Goal: Task Accomplishment & Management: Manage account settings

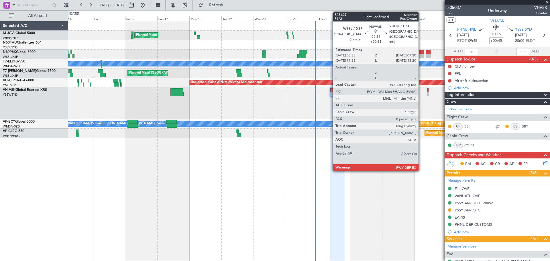
click at [421, 56] on div at bounding box center [421, 56] width 5 height 4
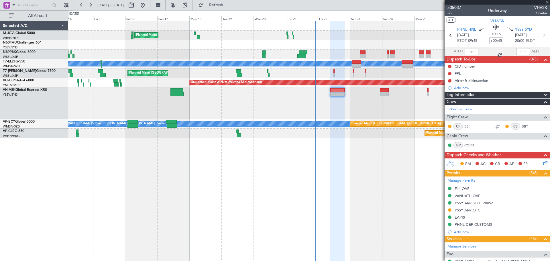
type input "+00:15"
type input "0"
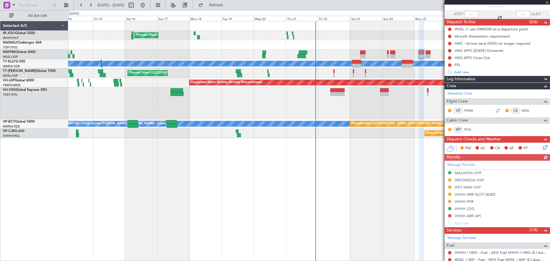
scroll to position [48, 0]
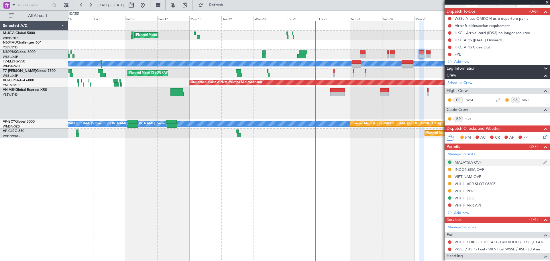
click at [472, 162] on div "MALAYSIA OVF" at bounding box center [467, 162] width 27 height 5
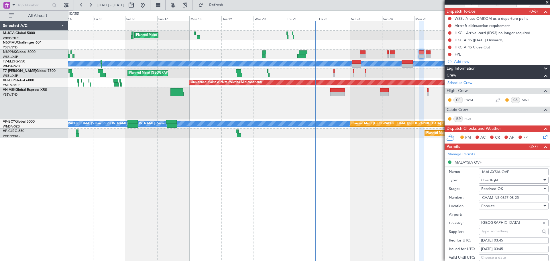
click at [504, 198] on input "CAAM-NS-0857-08-25" at bounding box center [514, 197] width 70 height 7
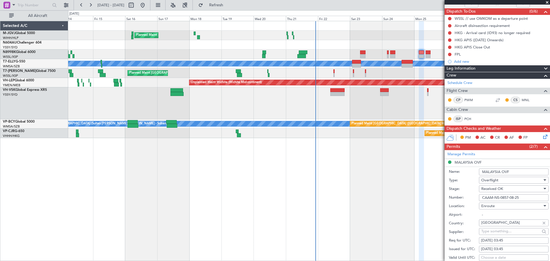
click at [504, 198] on input "CAAM-NS-0857-08-25" at bounding box center [514, 197] width 70 height 7
click at [501, 195] on input "CAAM-NS-0857-08-25" at bounding box center [514, 197] width 70 height 7
drag, startPoint x: 525, startPoint y: 197, endPoint x: 476, endPoint y: 194, distance: 49.1
click at [476, 194] on div "Number: CAAM-NS-0857-08-25" at bounding box center [499, 197] width 100 height 9
paste input "89"
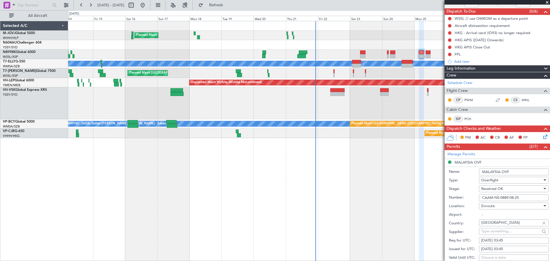
scroll to position [143, 0]
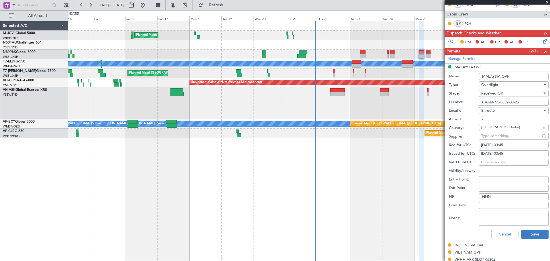
type input "CAAM-NS-0889-08-25"
click at [532, 234] on button "Save" at bounding box center [534, 234] width 27 height 9
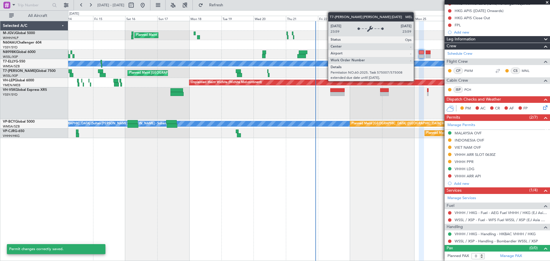
scroll to position [77, 0]
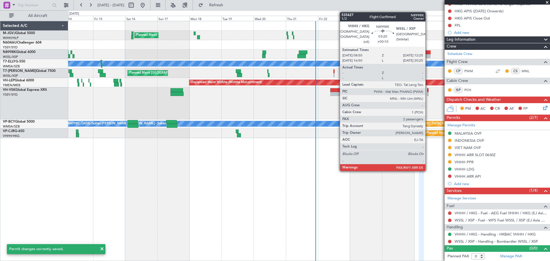
click at [428, 55] on div at bounding box center [428, 56] width 5 height 4
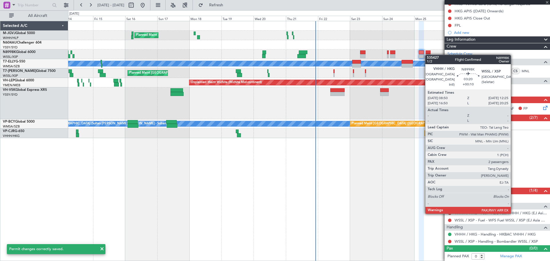
type input "+00:10"
type input "2"
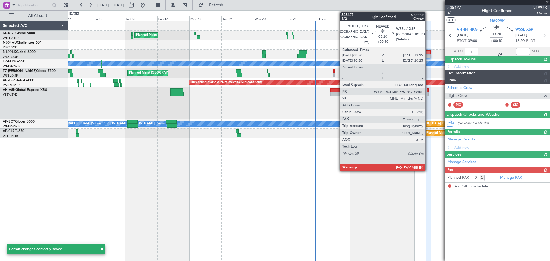
scroll to position [0, 0]
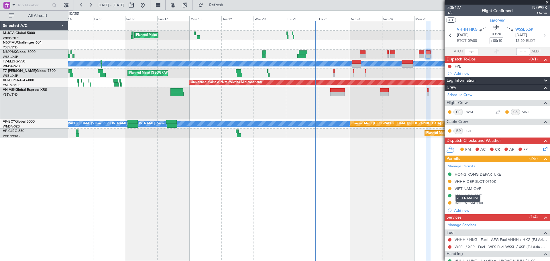
click at [468, 196] on div "VIET NAM OVF" at bounding box center [467, 198] width 25 height 7
click at [468, 196] on div "MALAYSIA OVF" at bounding box center [467, 195] width 27 height 5
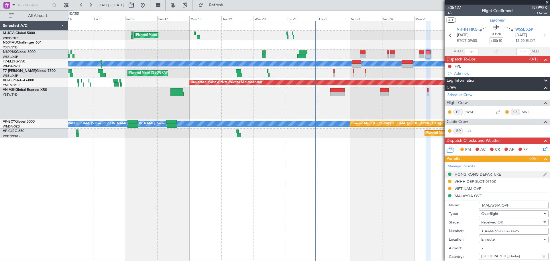
scroll to position [95, 0]
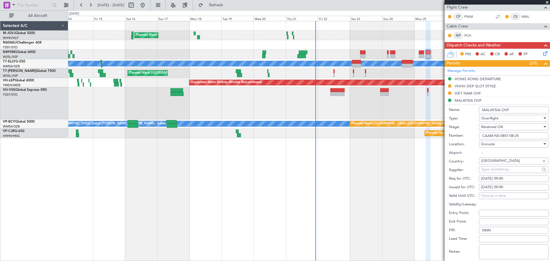
click at [503, 134] on input "CAAM-NS-0857-08-25" at bounding box center [514, 135] width 70 height 7
paste input "89"
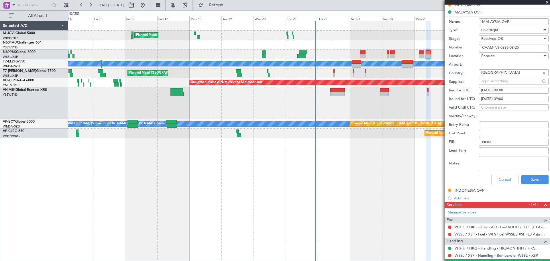
scroll to position [191, 0]
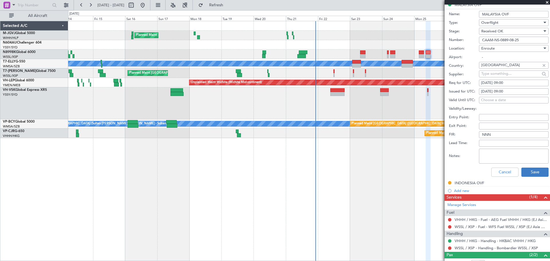
type input "CAAM-NS-0889-08-25"
click at [527, 174] on button "Save" at bounding box center [534, 172] width 27 height 9
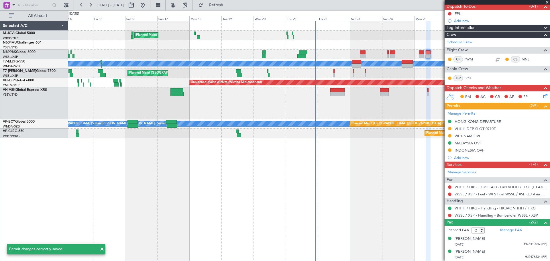
scroll to position [20, 0]
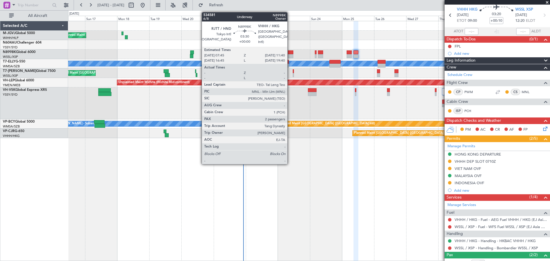
click at [290, 52] on div at bounding box center [290, 52] width 5 height 4
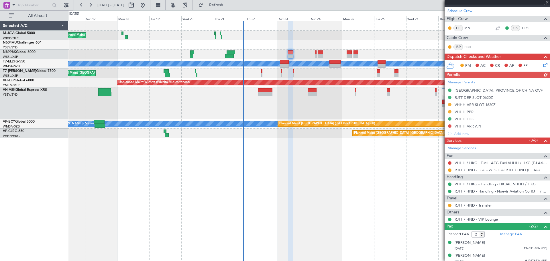
scroll to position [116, 0]
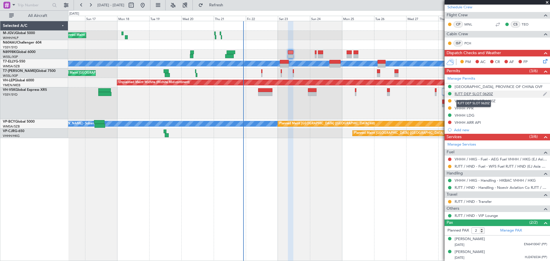
click at [475, 92] on div "RJTT DEP SLOT 0620Z" at bounding box center [473, 93] width 38 height 5
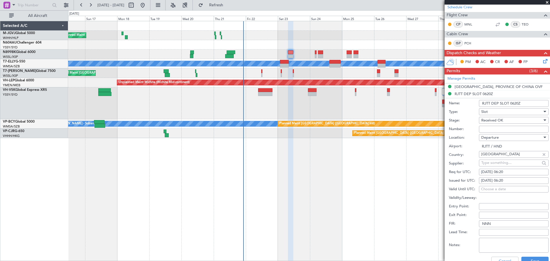
click at [491, 179] on div "[DATE] 06:20" at bounding box center [514, 181] width 66 height 6
select select "8"
select select "2025"
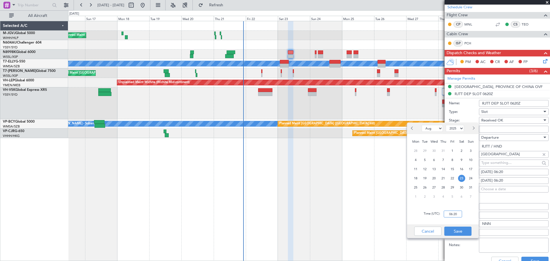
click at [456, 213] on input "06:20" at bounding box center [453, 213] width 18 height 7
click at [457, 212] on input "00:06" at bounding box center [453, 213] width 18 height 7
type input "06:25"
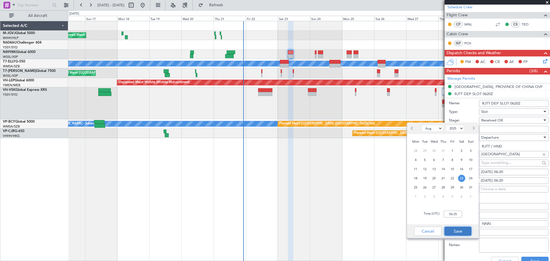
click at [460, 232] on button "Save" at bounding box center [457, 231] width 27 height 9
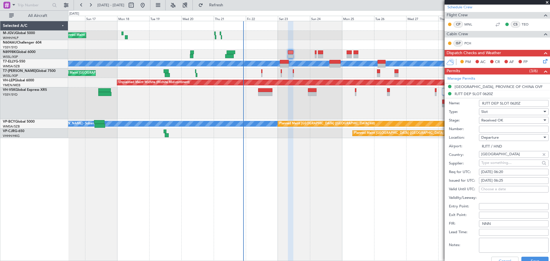
click at [489, 172] on div "[DATE] 06:20" at bounding box center [514, 172] width 66 height 6
select select "8"
select select "2025"
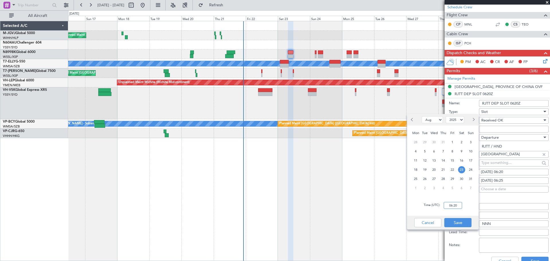
click at [453, 205] on input "06:20" at bounding box center [453, 205] width 18 height 7
type input "06:25"
click at [460, 219] on button "Save" at bounding box center [457, 222] width 27 height 9
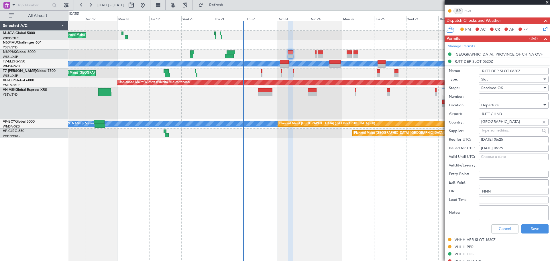
scroll to position [191, 0]
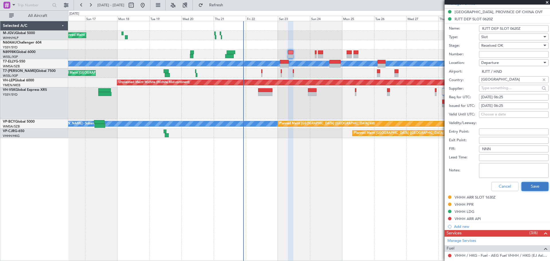
click at [526, 186] on button "Save" at bounding box center [534, 186] width 27 height 9
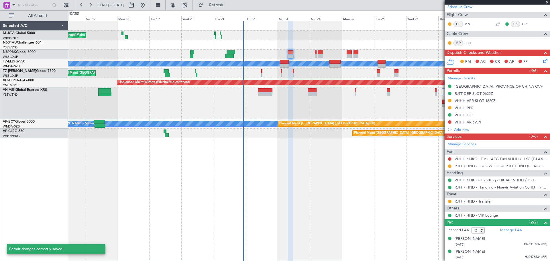
scroll to position [116, 0]
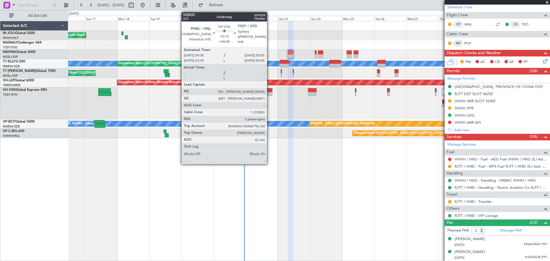
click at [269, 91] on div at bounding box center [265, 90] width 14 height 4
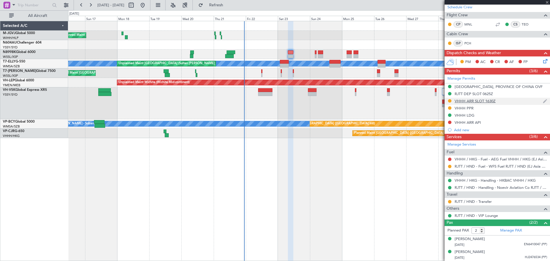
type input "+00:45"
type input "3"
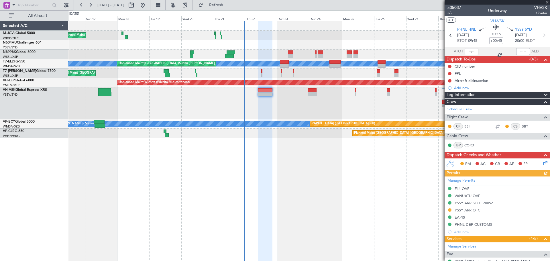
scroll to position [115, 0]
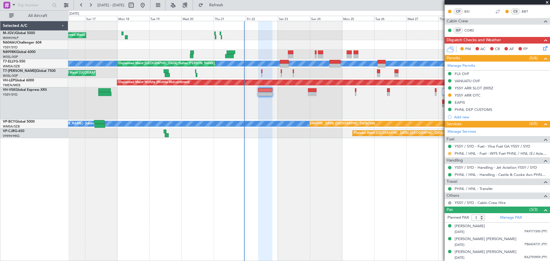
click at [449, 154] on button at bounding box center [449, 153] width 3 height 3
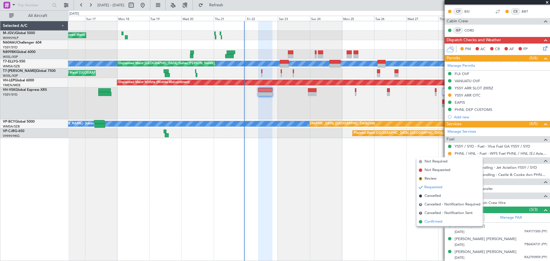
click at [432, 222] on span "Confirmed" at bounding box center [433, 222] width 18 height 6
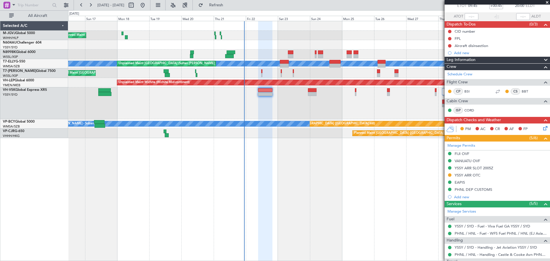
scroll to position [0, 0]
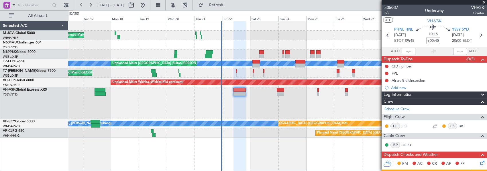
click at [153, 41] on div at bounding box center [277, 44] width 418 height 9
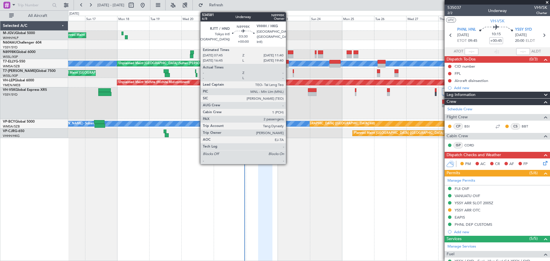
click at [288, 54] on div at bounding box center [290, 52] width 5 height 4
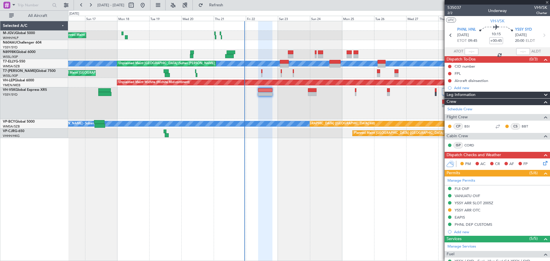
type input "2"
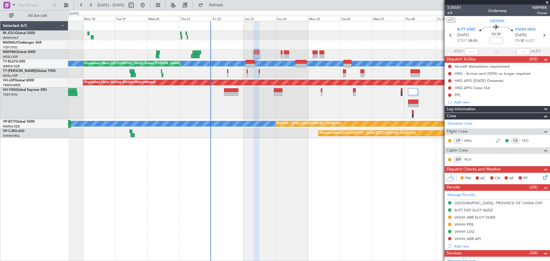
click at [339, 111] on div at bounding box center [308, 103] width 481 height 32
click at [402, 247] on div "Planned Maint [GEOGRAPHIC_DATA] (Seletar) Planned Maint [GEOGRAPHIC_DATA] (Sele…" at bounding box center [309, 141] width 482 height 240
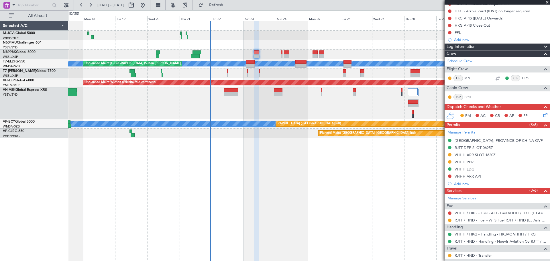
scroll to position [95, 0]
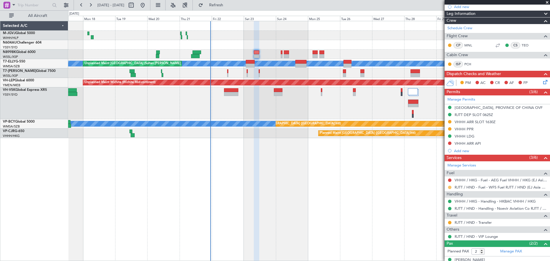
click at [449, 186] on button at bounding box center [449, 187] width 3 height 3
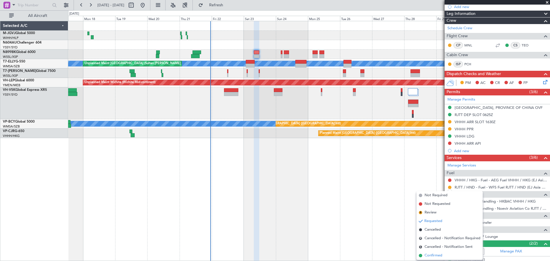
click at [436, 254] on span "Confirmed" at bounding box center [433, 256] width 18 height 6
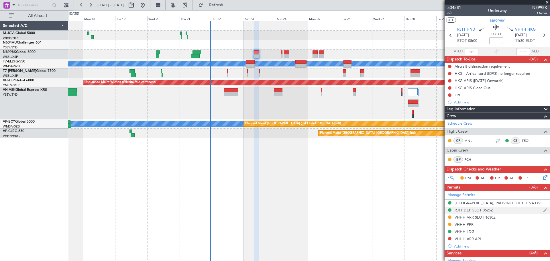
scroll to position [48, 0]
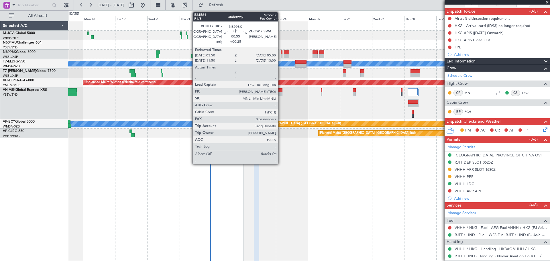
click at [281, 55] on div at bounding box center [282, 56] width 2 height 4
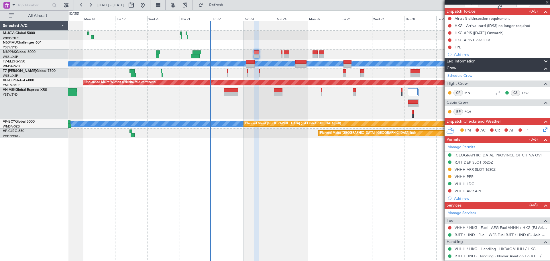
type input "+00:25"
type input "0"
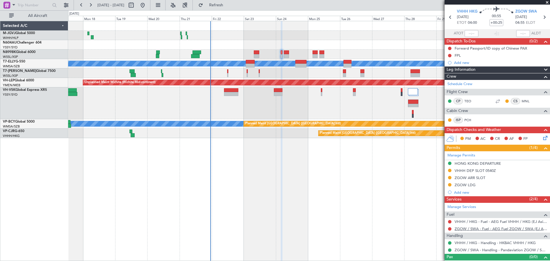
scroll to position [27, 0]
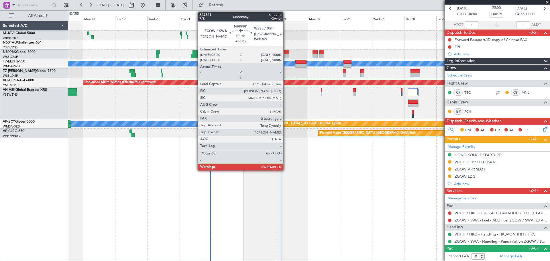
click at [286, 56] on div at bounding box center [286, 56] width 5 height 4
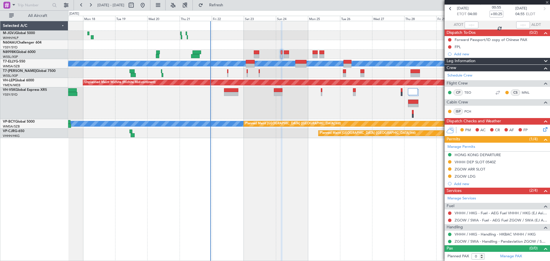
type input "+00:05"
type input "2"
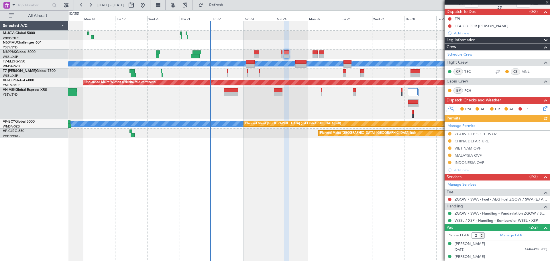
scroll to position [48, 0]
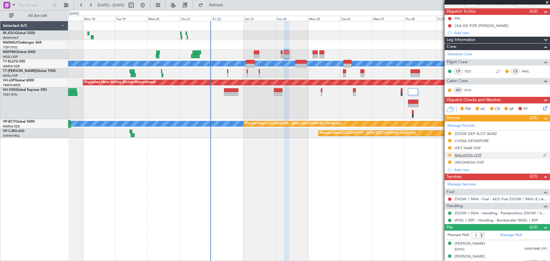
click at [449, 155] on button at bounding box center [449, 154] width 3 height 3
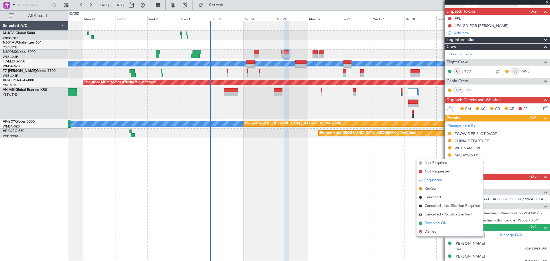
click at [438, 222] on span "Received OK" at bounding box center [435, 223] width 22 height 6
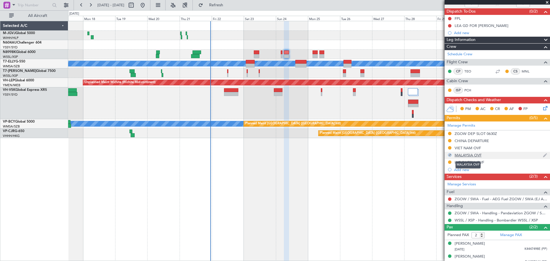
click at [469, 153] on div "MALAYSIA OVF" at bounding box center [467, 155] width 27 height 5
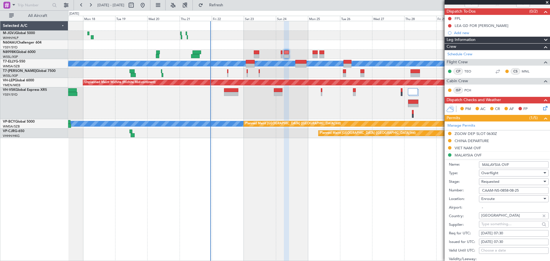
scroll to position [143, 0]
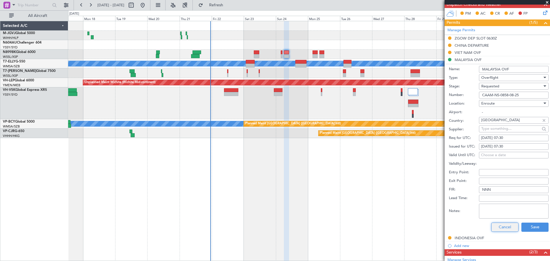
click at [496, 223] on button "Cancel" at bounding box center [504, 227] width 27 height 9
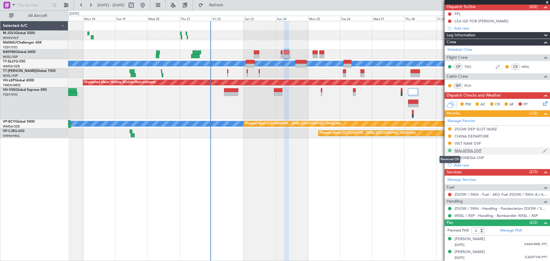
click at [449, 149] on button at bounding box center [449, 150] width 3 height 3
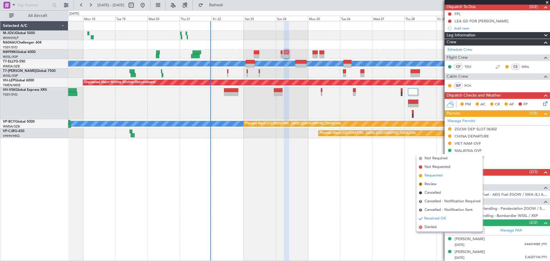
click at [438, 174] on span "Requested" at bounding box center [433, 176] width 18 height 6
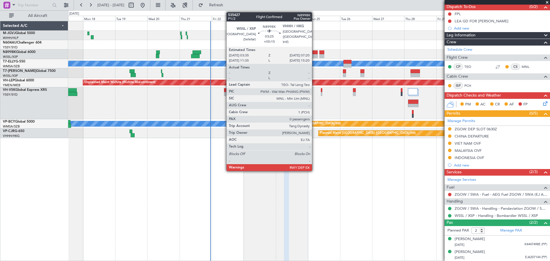
click at [314, 56] on div at bounding box center [314, 56] width 5 height 4
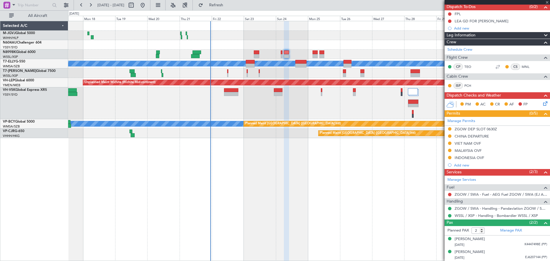
type input "+00:15"
type input "0"
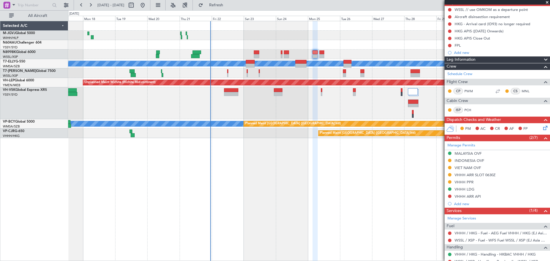
scroll to position [77, 0]
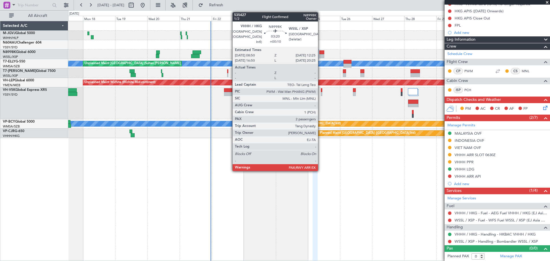
click at [320, 55] on div at bounding box center [321, 56] width 5 height 4
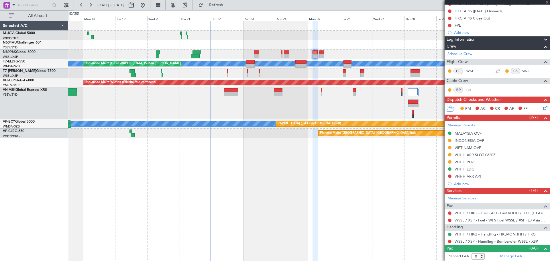
type input "+00:10"
type input "2"
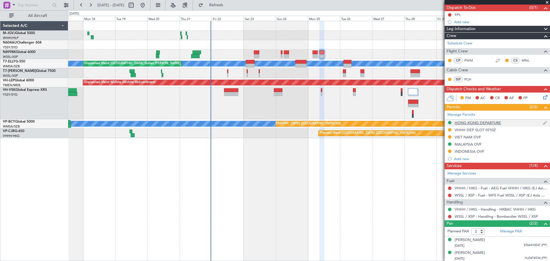
scroll to position [52, 0]
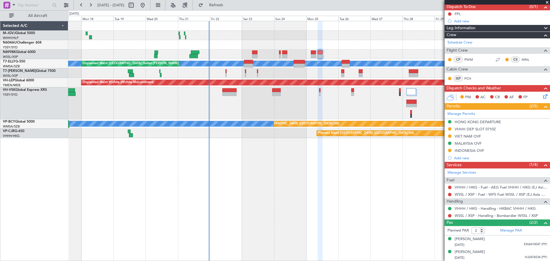
click at [379, 55] on div at bounding box center [308, 54] width 481 height 9
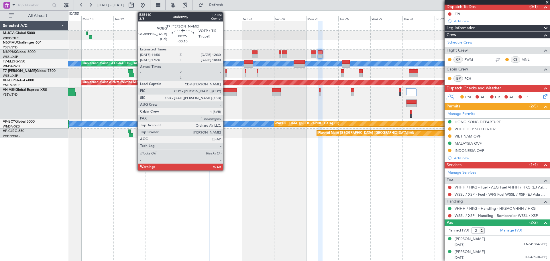
click at [226, 73] on div at bounding box center [225, 71] width 1 height 4
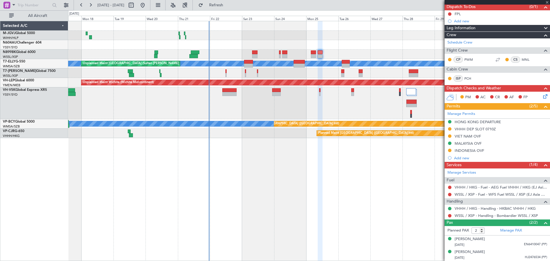
type input "-00:10"
type input "1"
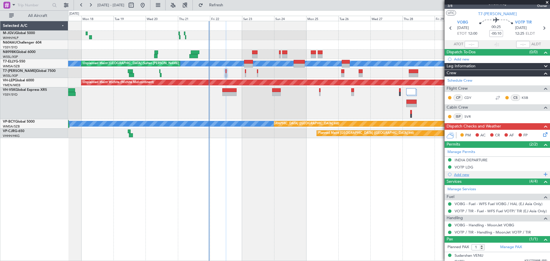
scroll to position [11, 0]
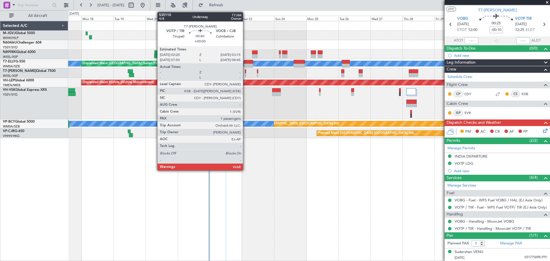
click at [245, 72] on div at bounding box center [245, 71] width 1 height 4
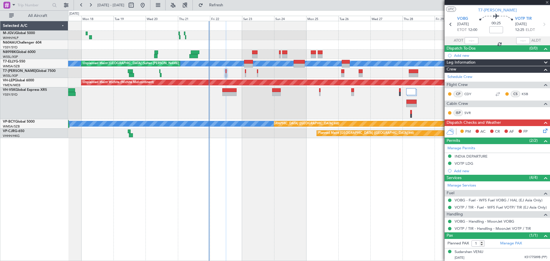
scroll to position [0, 0]
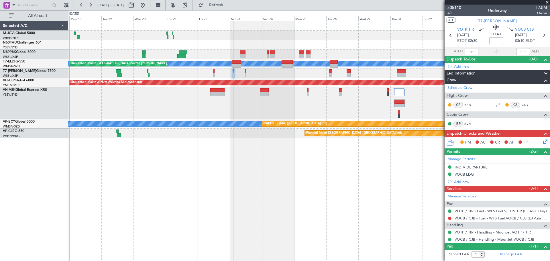
click at [298, 73] on div "Planned Maint [GEOGRAPHIC_DATA] (Seletar)" at bounding box center [308, 72] width 481 height 9
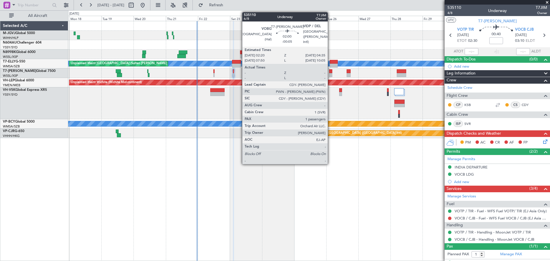
click at [330, 70] on div at bounding box center [330, 71] width 3 height 4
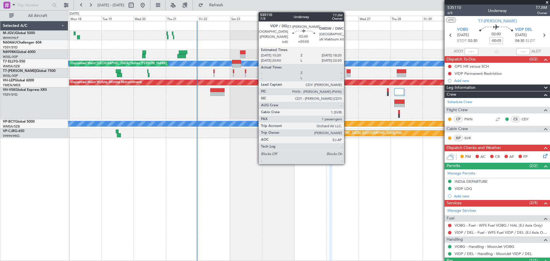
click at [347, 73] on div at bounding box center [349, 75] width 4 height 4
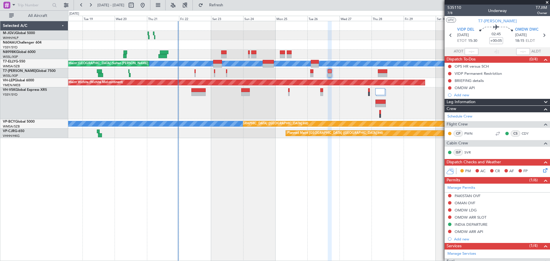
click at [353, 74] on div "Planned Maint [GEOGRAPHIC_DATA] (Seletar)" at bounding box center [308, 72] width 481 height 9
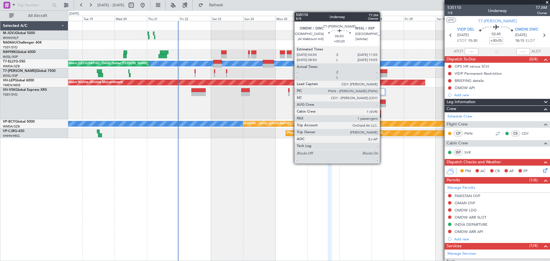
click at [382, 70] on div at bounding box center [383, 71] width 10 height 4
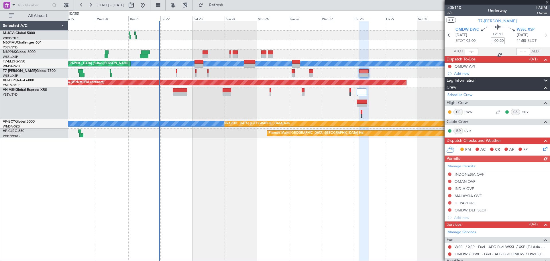
click at [380, 75] on div "Planned Maint [GEOGRAPHIC_DATA] (Seletar)" at bounding box center [308, 72] width 481 height 9
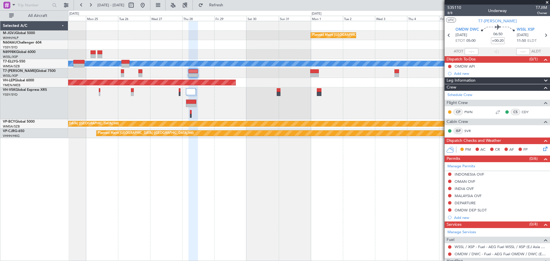
click at [224, 105] on div at bounding box center [308, 103] width 481 height 32
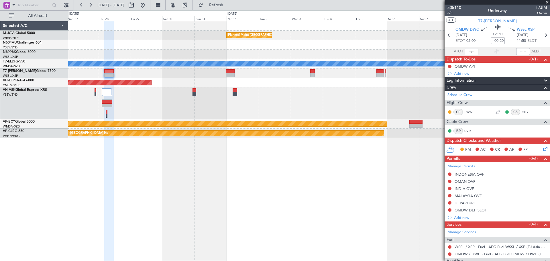
click at [326, 107] on div at bounding box center [308, 103] width 481 height 32
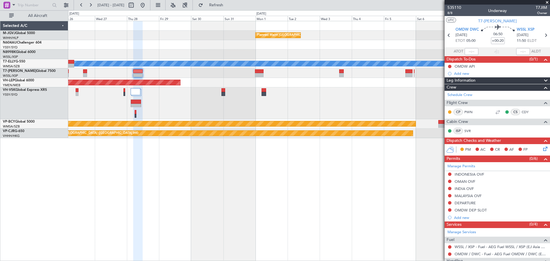
click at [267, 114] on div at bounding box center [308, 103] width 481 height 32
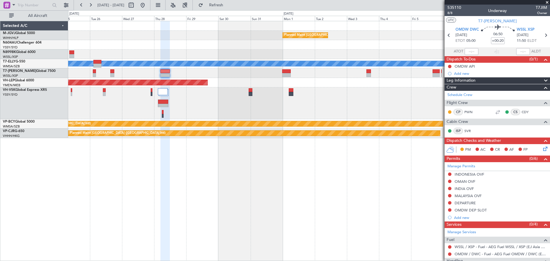
click at [259, 114] on div at bounding box center [308, 103] width 481 height 32
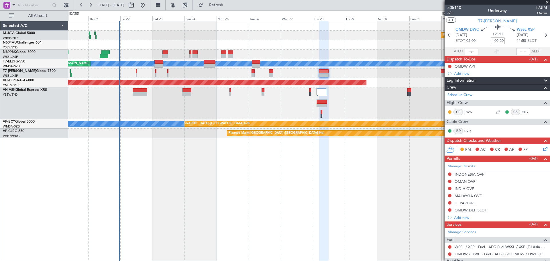
click at [331, 129] on div "Planned Maint [GEOGRAPHIC_DATA] (Seletar) Planned Maint [GEOGRAPHIC_DATA] (Sele…" at bounding box center [308, 79] width 481 height 117
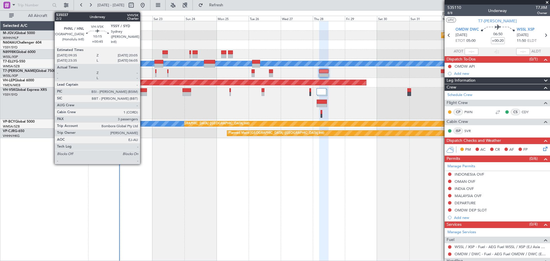
click at [143, 92] on div at bounding box center [140, 94] width 14 height 4
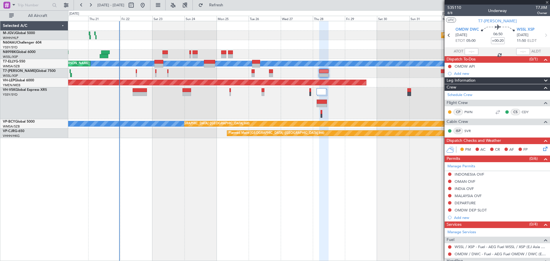
type input "+00:45"
type input "3"
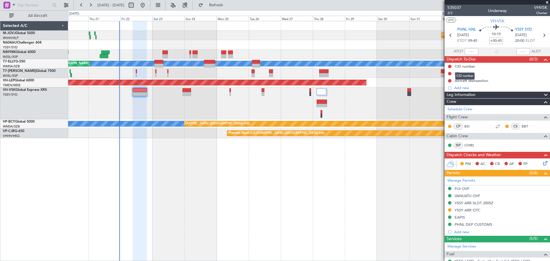
click at [458, 74] on div "CID number" at bounding box center [464, 75] width 19 height 7
click at [458, 73] on div "FPL" at bounding box center [457, 73] width 6 height 5
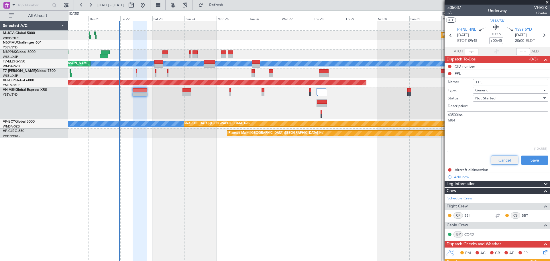
click at [503, 161] on button "Cancel" at bounding box center [504, 159] width 27 height 9
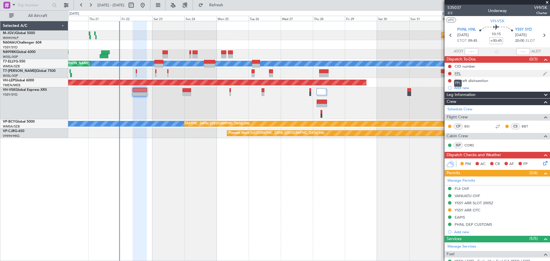
click at [459, 72] on div "FPL" at bounding box center [457, 73] width 6 height 5
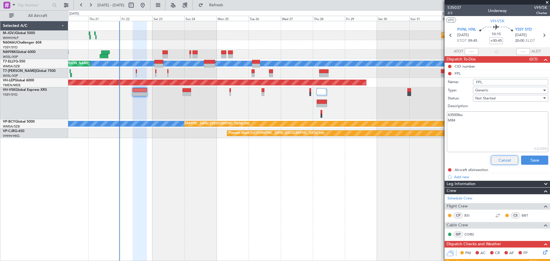
click at [501, 159] on button "Cancel" at bounding box center [504, 159] width 27 height 9
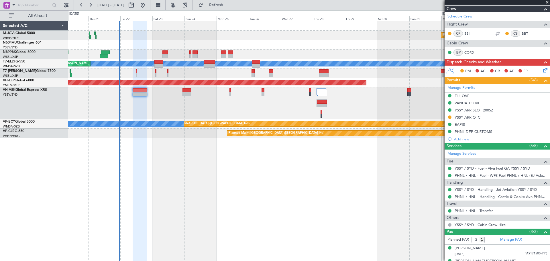
scroll to position [115, 0]
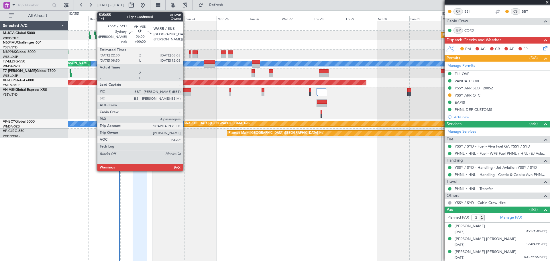
click at [185, 90] on div at bounding box center [186, 90] width 9 height 4
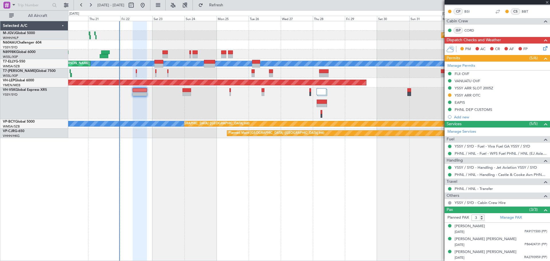
type input "4"
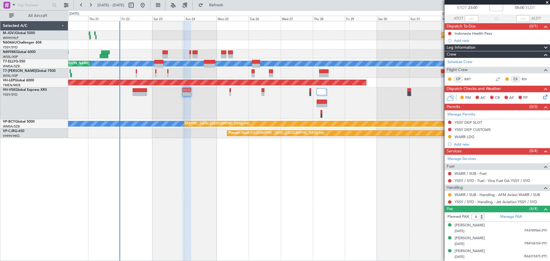
scroll to position [45, 0]
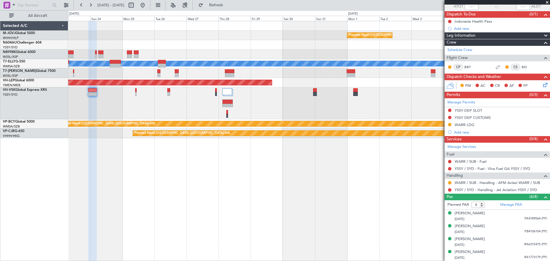
click at [294, 117] on div at bounding box center [308, 103] width 481 height 32
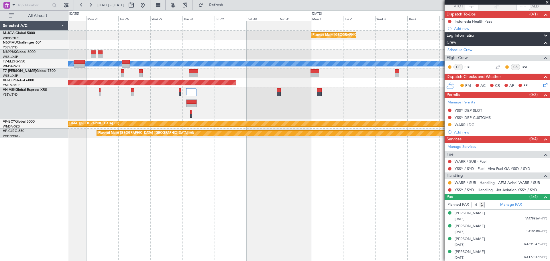
click at [145, 176] on div "Planned Maint [GEOGRAPHIC_DATA] (Seletar) [PERSON_NAME] Planned Maint [GEOGRAPH…" at bounding box center [309, 141] width 482 height 240
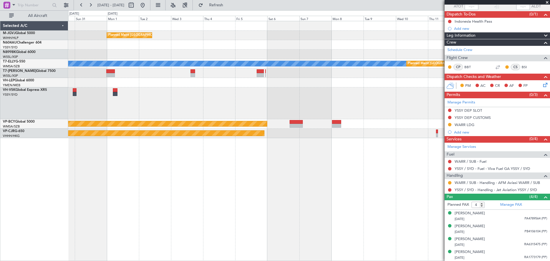
click at [309, 154] on div "Planned Maint [GEOGRAPHIC_DATA] (Seletar) [PERSON_NAME] Planned Maint [GEOGRAPH…" at bounding box center [309, 141] width 482 height 240
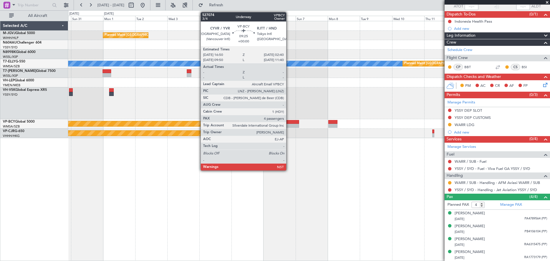
click at [289, 121] on div at bounding box center [292, 122] width 13 height 4
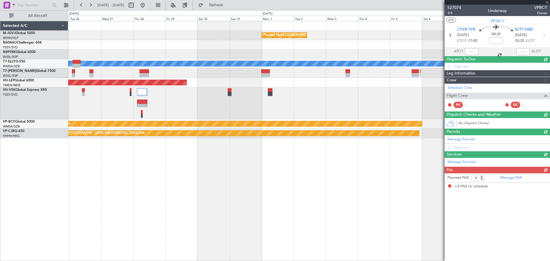
scroll to position [0, 0]
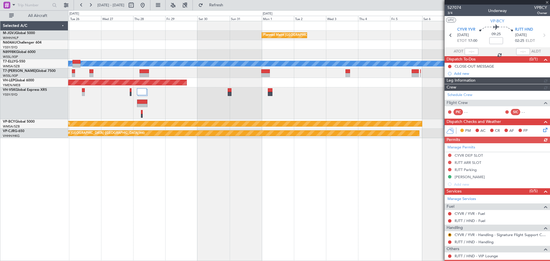
click at [363, 186] on div "Planned Maint [GEOGRAPHIC_DATA] (Seletar) [PERSON_NAME] Planned Maint [GEOGRAPH…" at bounding box center [309, 141] width 482 height 240
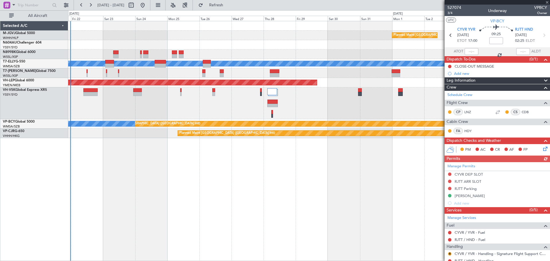
click at [370, 187] on div "Planned Maint [GEOGRAPHIC_DATA] (Seletar) [PERSON_NAME] Unplanned Maint [GEOGRA…" at bounding box center [309, 141] width 482 height 240
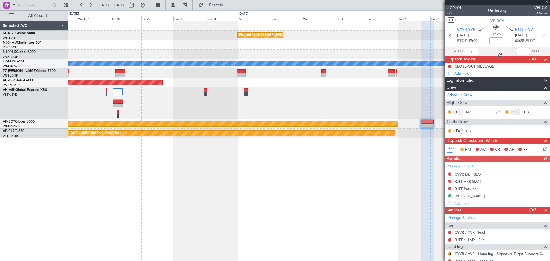
click at [60, 202] on div "Planned Maint [GEOGRAPHIC_DATA] (Seletar) [PERSON_NAME] Planned Maint [GEOGRAPH…" at bounding box center [275, 135] width 550 height 251
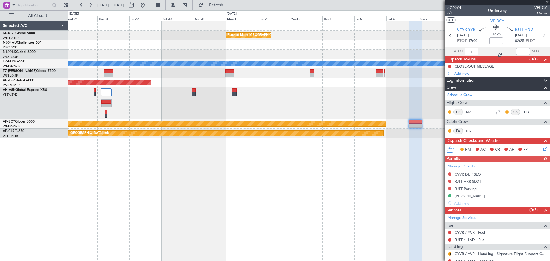
click at [155, 196] on div "Planned Maint [GEOGRAPHIC_DATA] (Seletar) [PERSON_NAME] Planned Maint [GEOGRAPH…" at bounding box center [309, 141] width 482 height 240
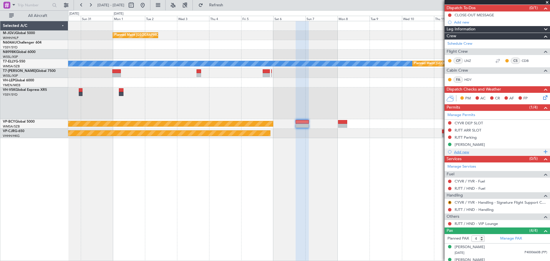
scroll to position [85, 0]
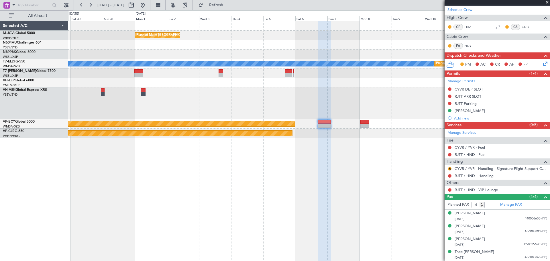
click at [208, 187] on div "Planned Maint [GEOGRAPHIC_DATA] (Seletar) [PERSON_NAME] Planned Maint [GEOGRAPH…" at bounding box center [309, 141] width 482 height 240
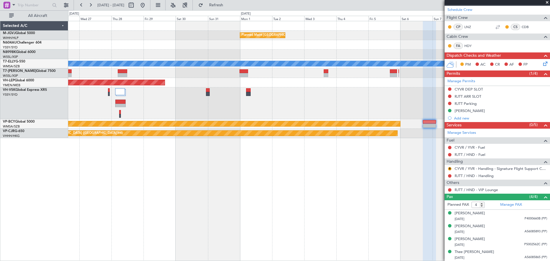
click at [316, 217] on div "Planned Maint [GEOGRAPHIC_DATA] (Seletar) [PERSON_NAME] Planned Maint [GEOGRAPH…" at bounding box center [309, 141] width 482 height 240
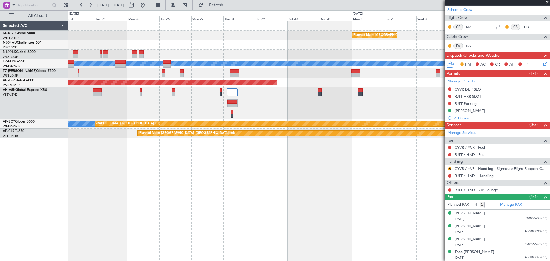
click at [287, 200] on div "Planned Maint [GEOGRAPHIC_DATA] (Seletar) [PERSON_NAME] Planned Maint [GEOGRAPH…" at bounding box center [309, 141] width 482 height 240
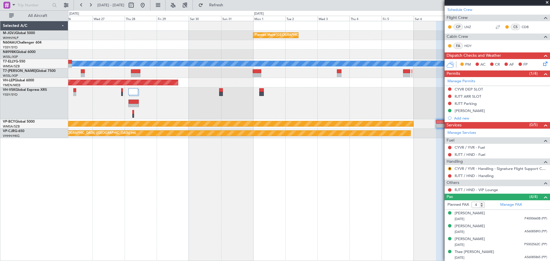
click at [220, 184] on div "Planned Maint [GEOGRAPHIC_DATA] (Seletar) [PERSON_NAME] Planned Maint [GEOGRAPH…" at bounding box center [309, 141] width 482 height 240
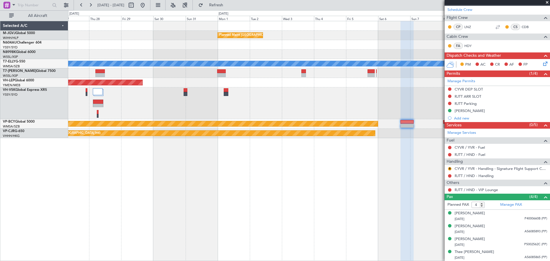
click at [220, 178] on div "Planned Maint [GEOGRAPHIC_DATA] (Seletar) [PERSON_NAME] Planned Maint [GEOGRAPH…" at bounding box center [309, 141] width 482 height 240
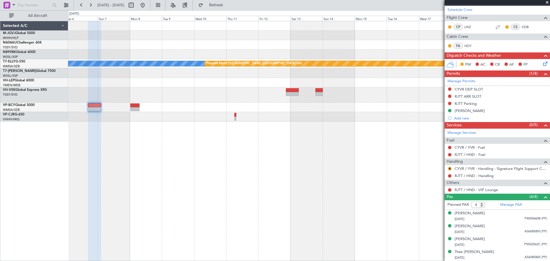
click at [185, 197] on div "Planned Maint [GEOGRAPHIC_DATA] (Seletar) [PERSON_NAME] Planned Maint [GEOGRAPH…" at bounding box center [309, 141] width 482 height 240
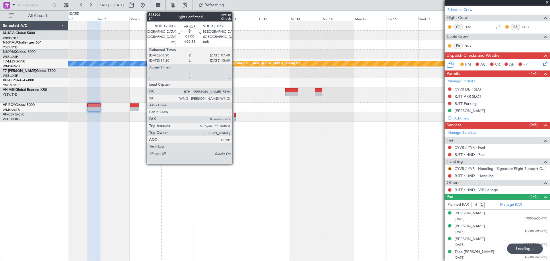
click at [235, 119] on div at bounding box center [235, 119] width 2 height 4
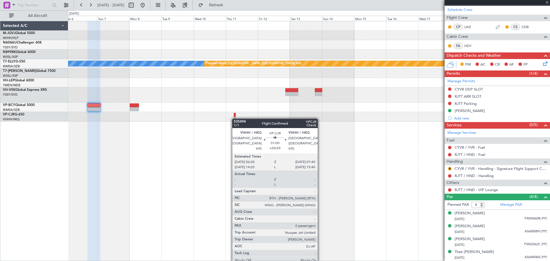
type input "+00:55"
type input "0"
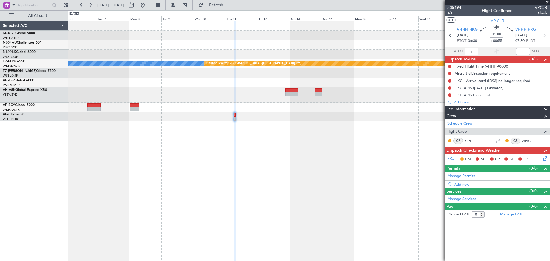
click at [379, 164] on div "Planned Maint [GEOGRAPHIC_DATA] (Seletar) [PERSON_NAME] Planned Maint [GEOGRAPH…" at bounding box center [309, 141] width 482 height 240
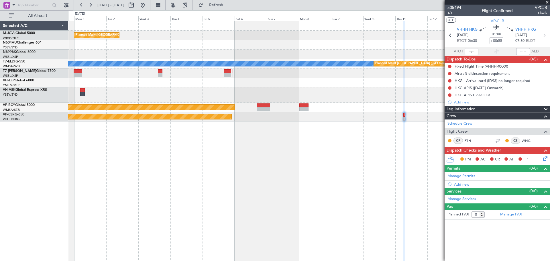
click at [227, 177] on div "Planned Maint [GEOGRAPHIC_DATA] (Seletar) [PERSON_NAME] Planned Maint [GEOGRAPH…" at bounding box center [309, 141] width 482 height 240
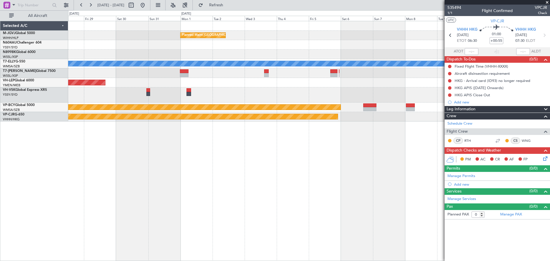
click at [297, 167] on div "Planned Maint [GEOGRAPHIC_DATA] (Seletar) [PERSON_NAME] Planned Maint [GEOGRAPH…" at bounding box center [309, 141] width 482 height 240
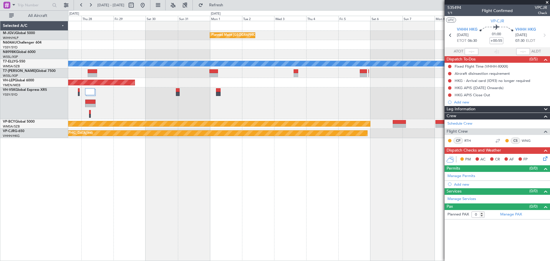
click at [281, 176] on div "Planned Maint [GEOGRAPHIC_DATA] (Seletar) [PERSON_NAME] Planned Maint [GEOGRAPH…" at bounding box center [309, 141] width 482 height 240
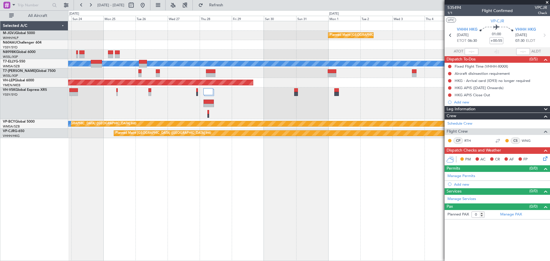
click at [342, 177] on div "Planned Maint [GEOGRAPHIC_DATA] (Seletar) [PERSON_NAME] Planned Maint [GEOGRAPH…" at bounding box center [309, 141] width 482 height 240
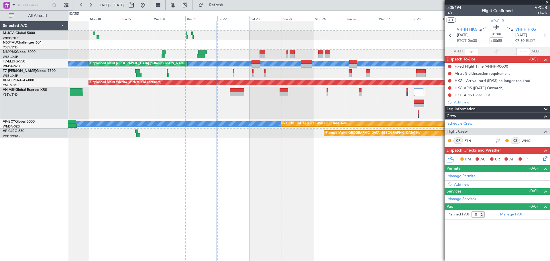
click at [258, 118] on div at bounding box center [308, 103] width 481 height 32
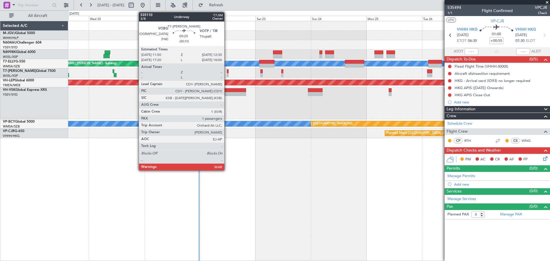
click at [227, 75] on div at bounding box center [228, 75] width 2 height 4
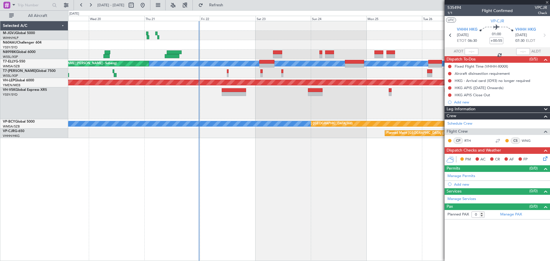
type input "-00:10"
type input "1"
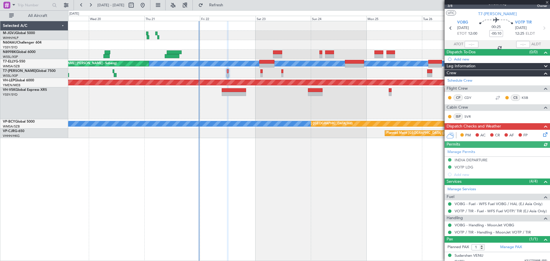
scroll to position [11, 0]
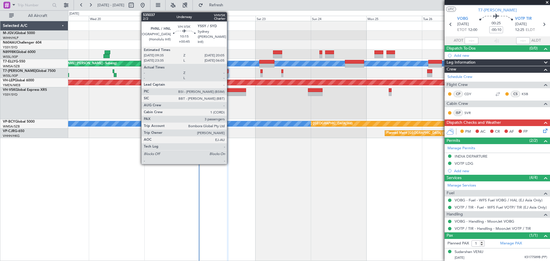
click at [229, 90] on div at bounding box center [234, 90] width 24 height 4
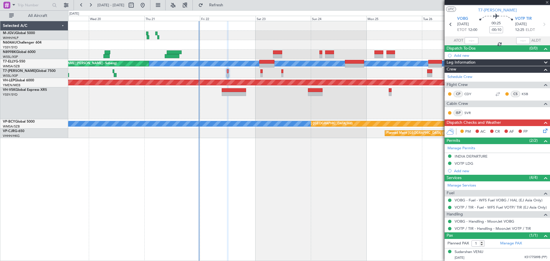
type input "+00:45"
type input "3"
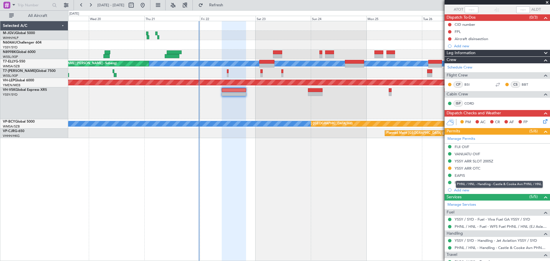
scroll to position [0, 0]
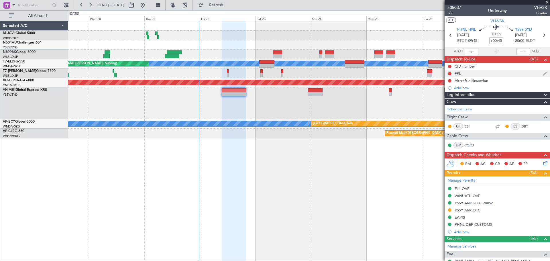
click at [458, 74] on div "FPL" at bounding box center [457, 73] width 6 height 5
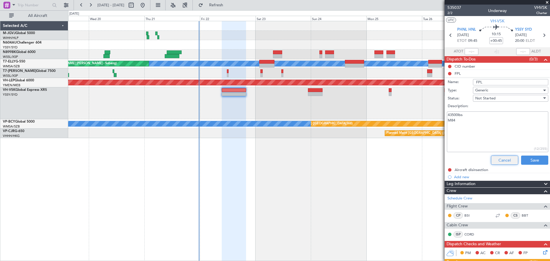
click at [499, 160] on button "Cancel" at bounding box center [504, 159] width 27 height 9
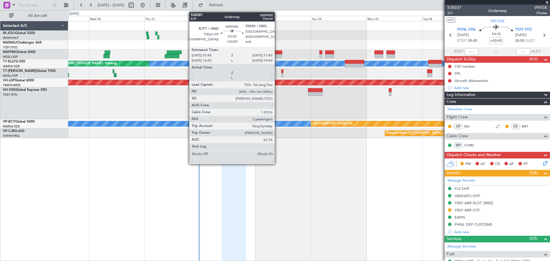
click at [277, 53] on div at bounding box center [277, 52] width 9 height 4
type input "2"
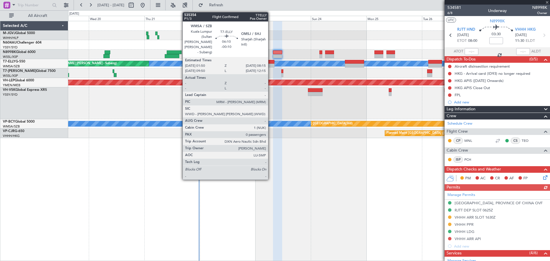
click at [271, 61] on div at bounding box center [266, 62] width 15 height 4
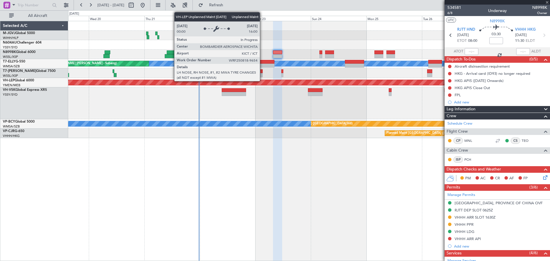
type input "-00:10"
type input "0"
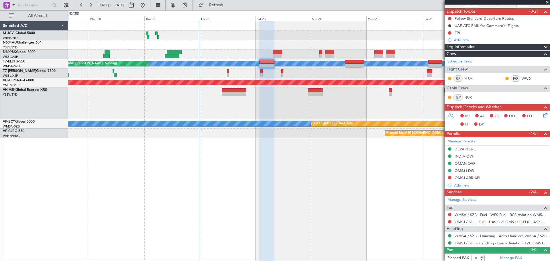
scroll to position [50, 0]
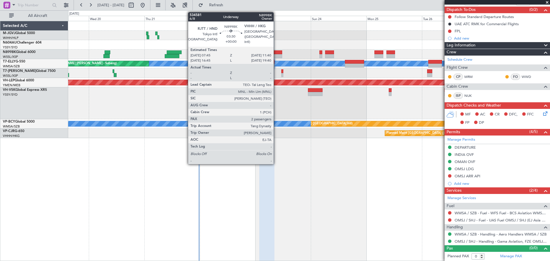
click at [276, 52] on div at bounding box center [277, 52] width 9 height 4
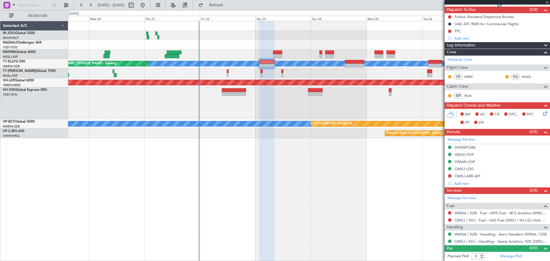
type input "2"
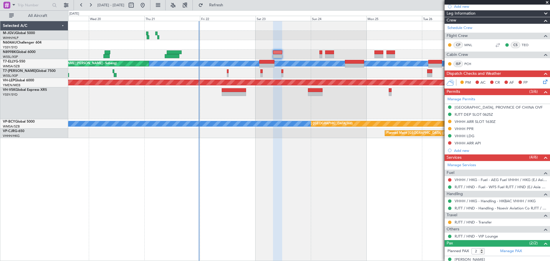
scroll to position [116, 0]
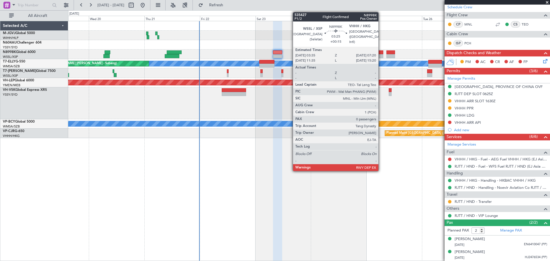
click at [381, 52] on div at bounding box center [378, 52] width 9 height 4
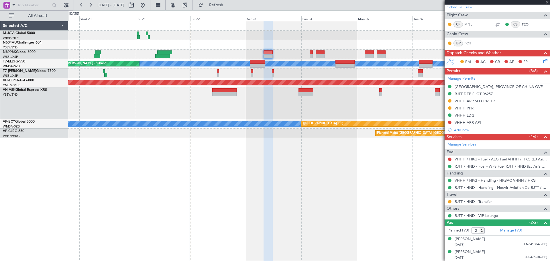
click at [330, 36] on div at bounding box center [308, 35] width 481 height 9
type input "+00:15"
type input "0"
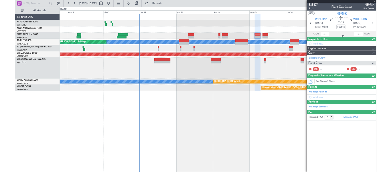
scroll to position [0, 0]
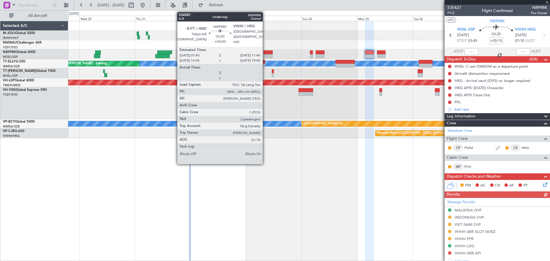
click at [265, 54] on div at bounding box center [267, 52] width 9 height 4
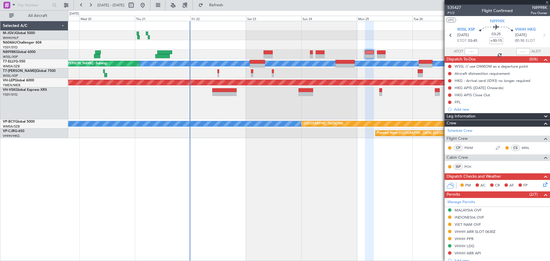
type input "2"
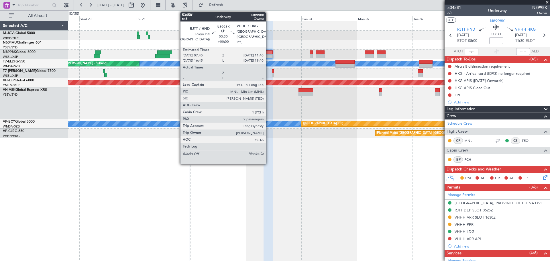
click at [268, 54] on div at bounding box center [267, 56] width 9 height 4
